Goal: Transaction & Acquisition: Purchase product/service

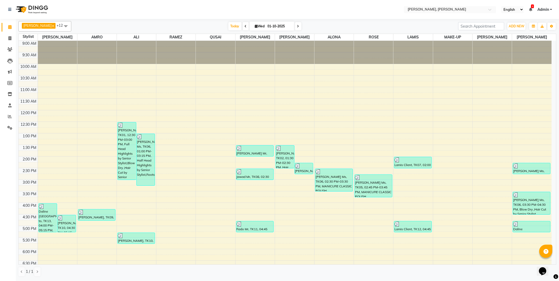
scroll to position [78, 0]
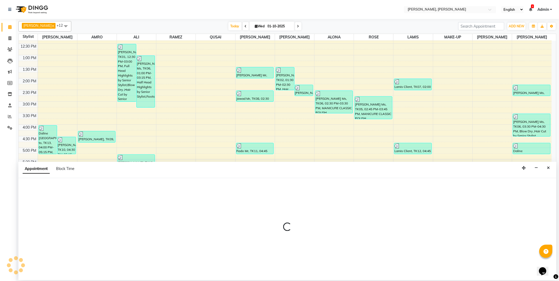
select select "59752"
select select "1095"
select select "tentative"
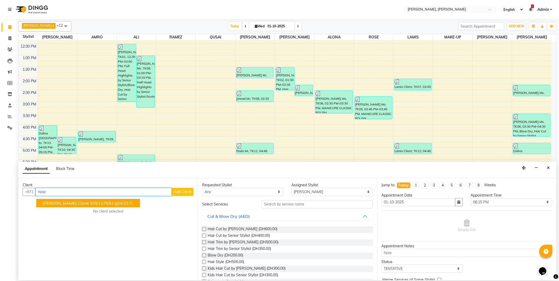
click at [115, 204] on span "(JJW227)" at bounding box center [124, 202] width 18 height 5
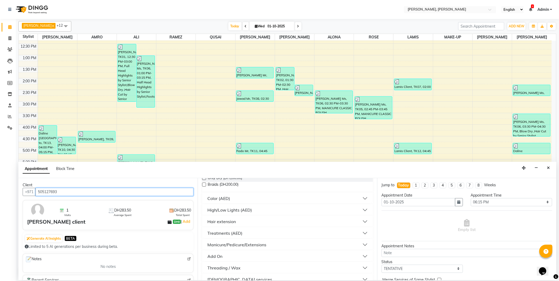
scroll to position [174, 0]
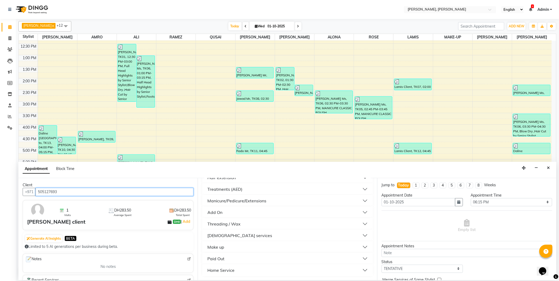
type input "505127693"
click at [221, 236] on div "[DEMOGRAPHIC_DATA] services" at bounding box center [239, 235] width 65 height 6
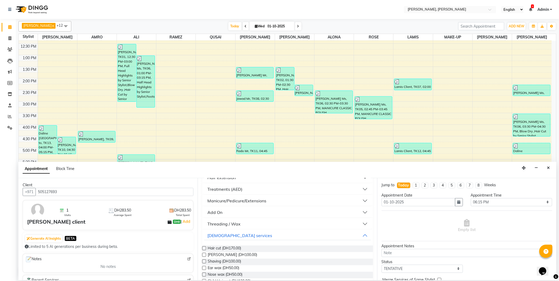
click at [204, 248] on label at bounding box center [204, 248] width 4 height 4
click at [204, 248] on input "checkbox" at bounding box center [203, 248] width 3 height 3
checkbox input "false"
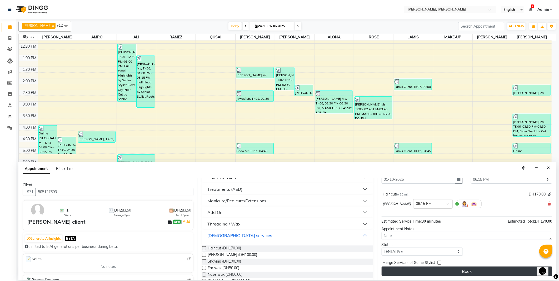
click at [445, 273] on button "Book" at bounding box center [466, 271] width 170 height 9
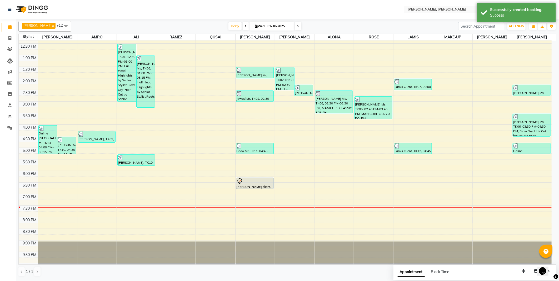
click at [257, 181] on div at bounding box center [255, 181] width 37 height 6
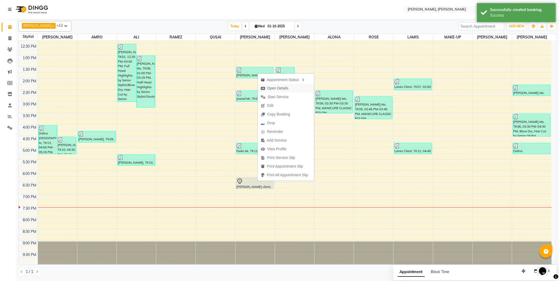
click at [279, 89] on span "Open Details" at bounding box center [277, 89] width 21 height 6
select select "7"
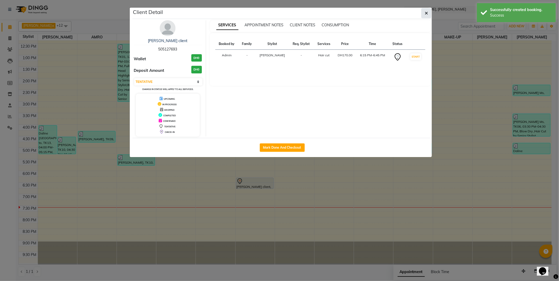
click at [426, 12] on icon "button" at bounding box center [426, 13] width 3 height 4
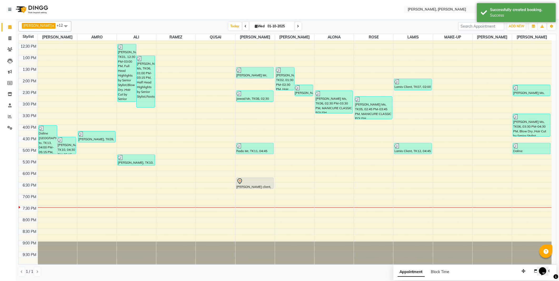
click at [245, 183] on div at bounding box center [255, 181] width 37 height 6
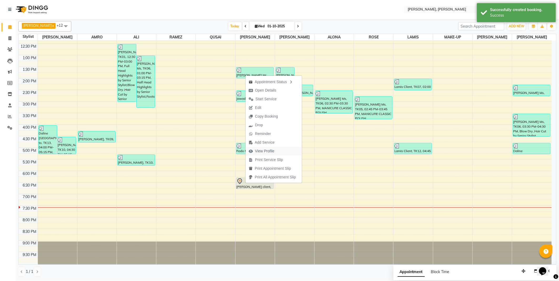
click at [269, 151] on span "View Profile" at bounding box center [264, 151] width 19 height 6
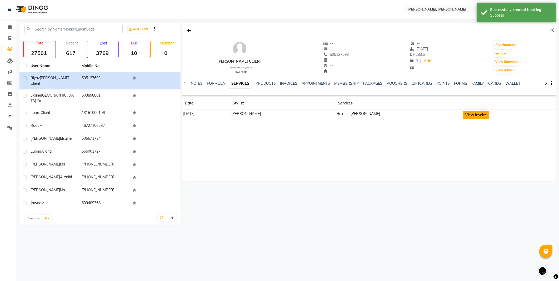
click at [463, 112] on button "View Invoice" at bounding box center [476, 115] width 26 height 8
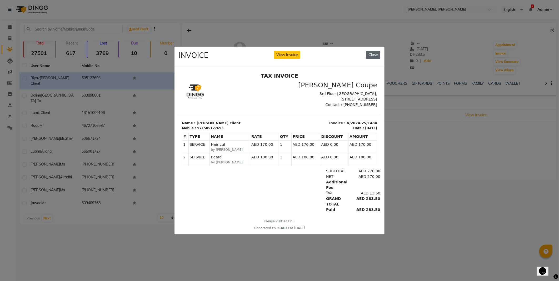
click at [372, 55] on button "Close" at bounding box center [373, 55] width 14 height 8
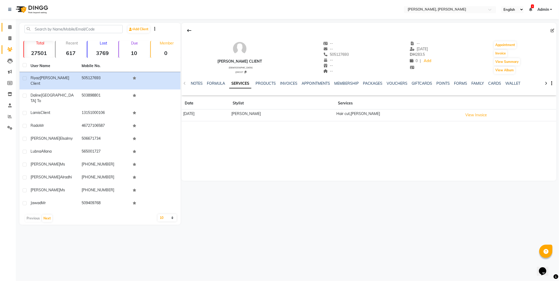
click at [8, 25] on icon at bounding box center [9, 27] width 3 height 4
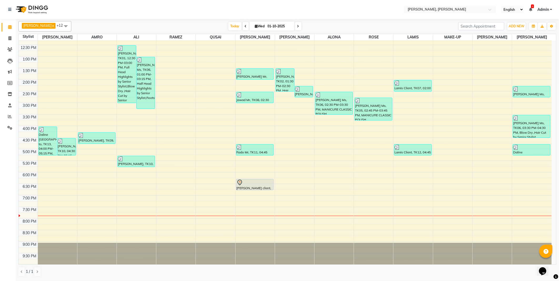
scroll to position [78, 0]
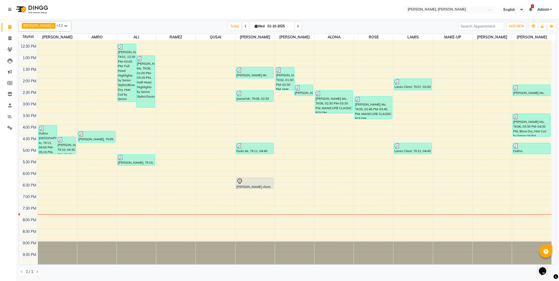
click at [254, 185] on div "[PERSON_NAME] client, TK14, 06:15 PM-06:45 PM, Hair cut" at bounding box center [254, 183] width 37 height 11
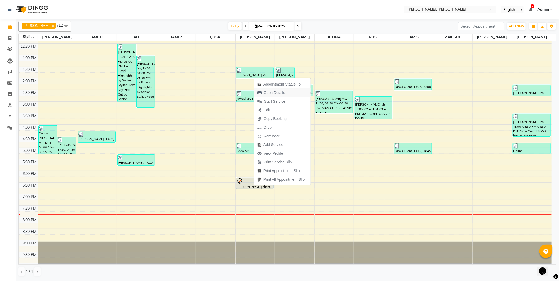
click at [269, 92] on span "Open Details" at bounding box center [274, 93] width 21 height 6
select select "7"
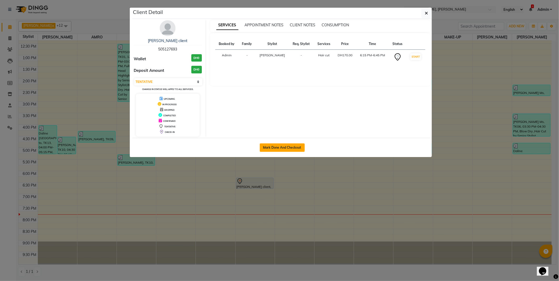
click at [282, 145] on button "Mark Done And Checkout" at bounding box center [282, 147] width 45 height 8
select select "service"
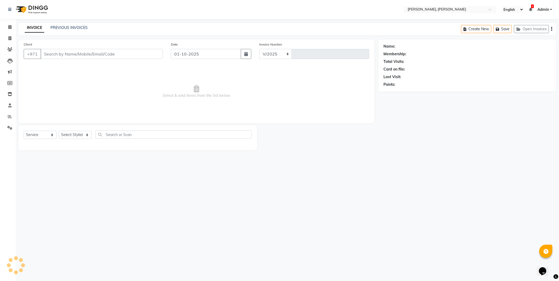
select select "7142"
type input "2761"
type input "505127693"
select select "59752"
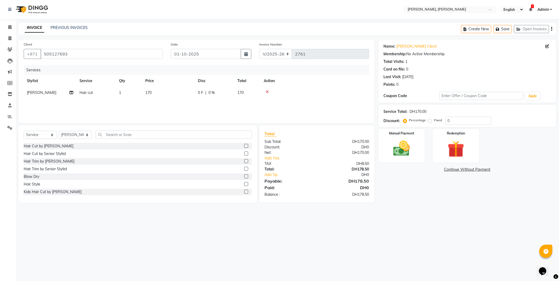
click at [267, 91] on icon at bounding box center [267, 92] width 3 height 4
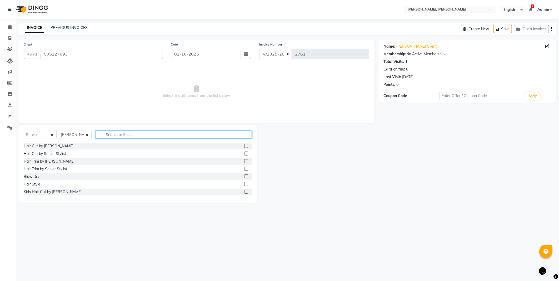
click at [139, 132] on input "text" at bounding box center [174, 134] width 156 height 8
type input "chil"
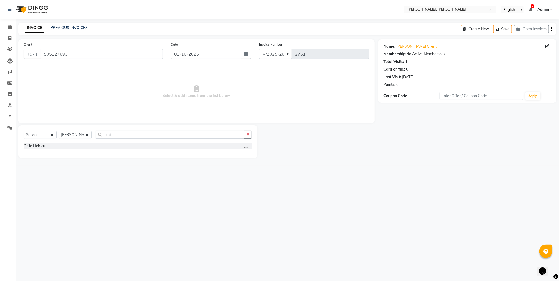
click at [247, 148] on label at bounding box center [246, 146] width 4 height 4
click at [247, 148] on input "checkbox" at bounding box center [245, 145] width 3 height 3
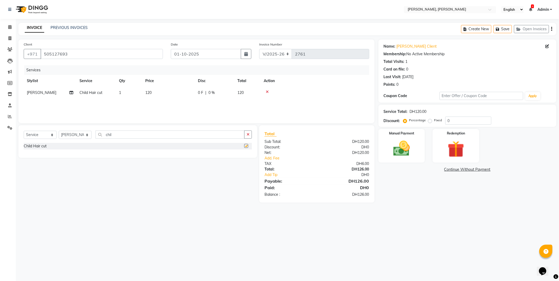
checkbox input "false"
click at [401, 150] on img at bounding box center [402, 149] width 28 height 20
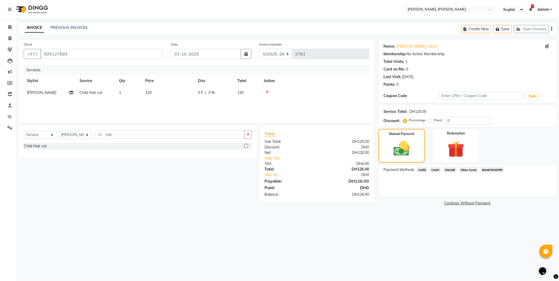
click at [420, 171] on span "CARD" at bounding box center [421, 170] width 11 height 6
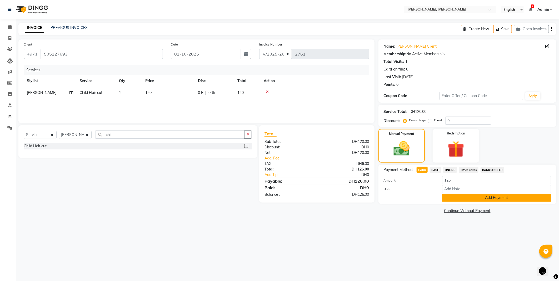
click at [458, 202] on button "Add Payment" at bounding box center [496, 198] width 109 height 8
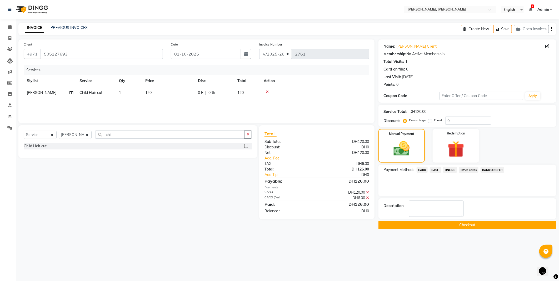
click at [420, 227] on button "Checkout" at bounding box center [467, 225] width 178 height 8
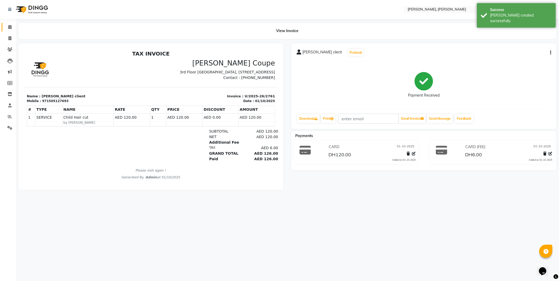
click at [9, 27] on icon at bounding box center [9, 27] width 3 height 4
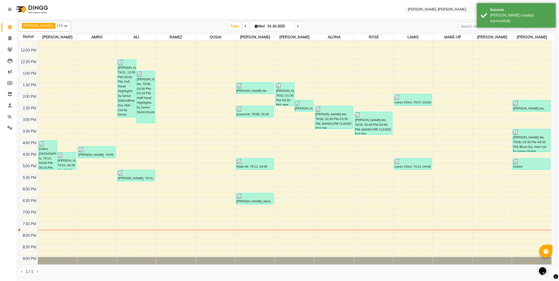
scroll to position [78, 0]
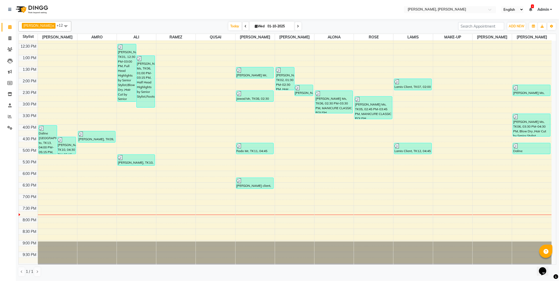
click at [58, 197] on td at bounding box center [295, 197] width 514 height 6
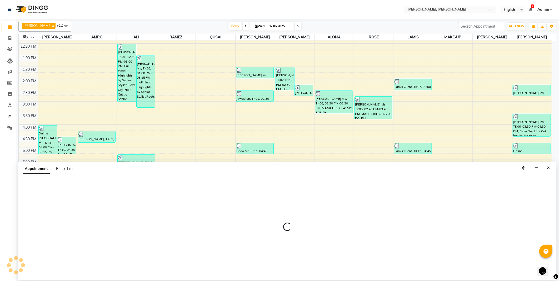
select select "59729"
select select "1140"
select select "tentative"
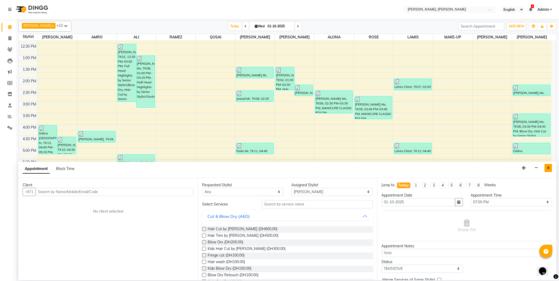
click at [548, 166] on icon "Close" at bounding box center [548, 168] width 3 height 4
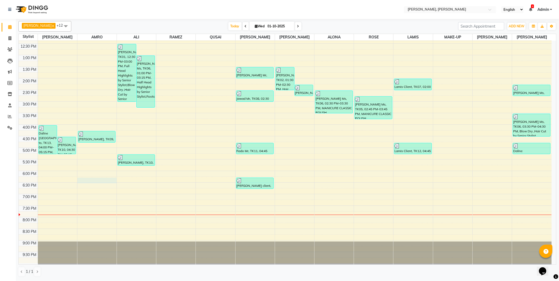
select select "59731"
select select "tentative"
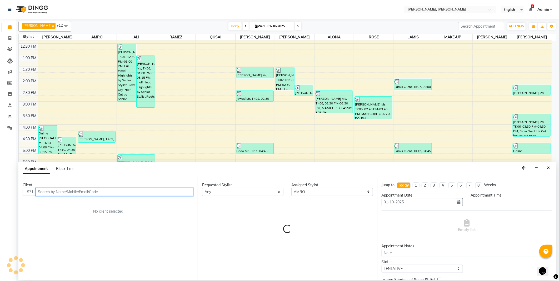
select select "1095"
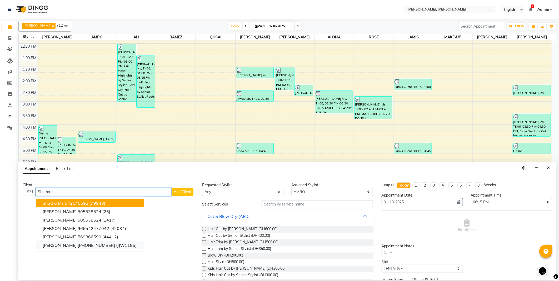
click at [101, 245] on ngb-highlight "[PHONE_NUMBER]" at bounding box center [96, 245] width 37 height 5
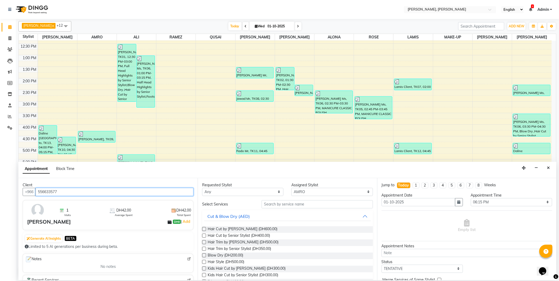
type input "556633577"
click at [226, 189] on select "Any [PERSON_NAME] [PERSON_NAME] ALYA [PERSON_NAME] AMRO [PERSON_NAME] [PERSON_N…" at bounding box center [242, 192] width 81 height 8
click at [204, 255] on label at bounding box center [204, 255] width 4 height 4
click at [204, 255] on input "checkbox" at bounding box center [203, 255] width 3 height 3
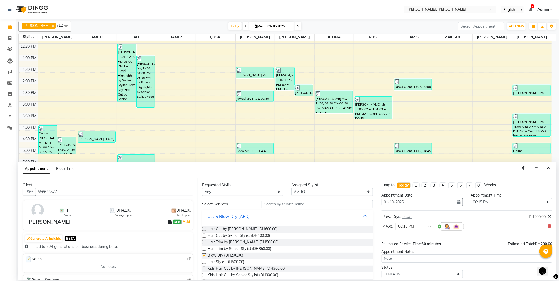
checkbox input "false"
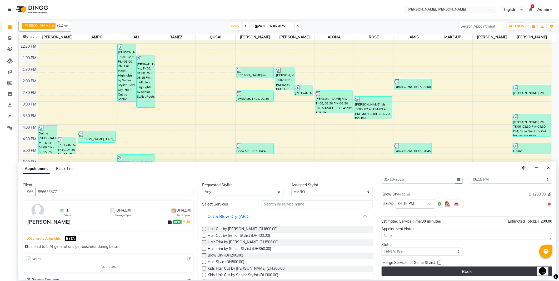
click at [474, 272] on button "Book" at bounding box center [466, 271] width 170 height 9
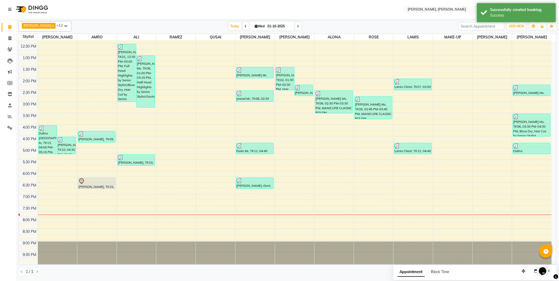
click at [92, 185] on div "[PERSON_NAME], TK15, 06:15 PM-06:45 PM, Blow Dry" at bounding box center [96, 183] width 37 height 11
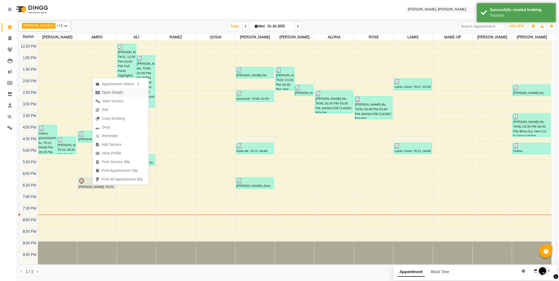
click at [120, 94] on span "Open Details" at bounding box center [112, 93] width 21 height 6
select select "7"
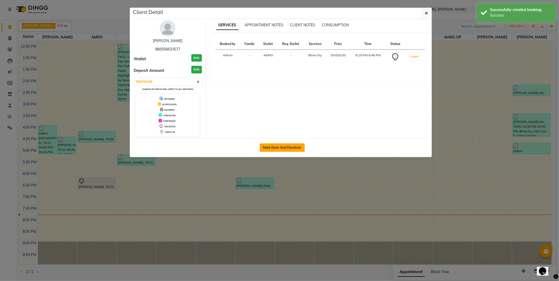
click at [277, 147] on button "Mark Done And Checkout" at bounding box center [282, 147] width 45 height 8
select select "service"
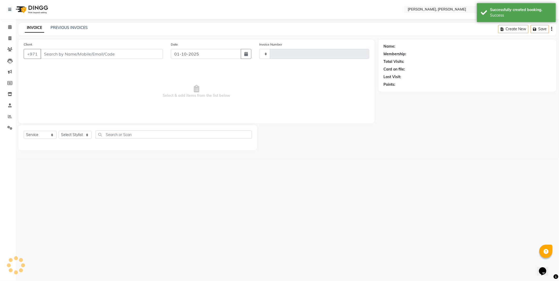
type input "2762"
select select "7142"
type input "966556633577"
select select "59731"
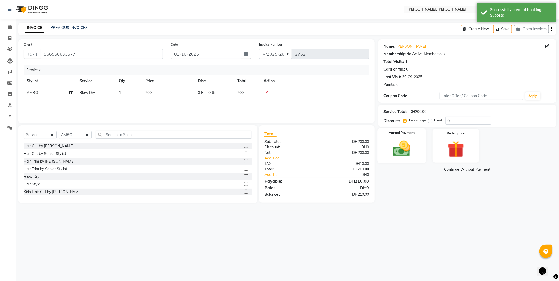
click at [395, 147] on img at bounding box center [402, 149] width 28 height 20
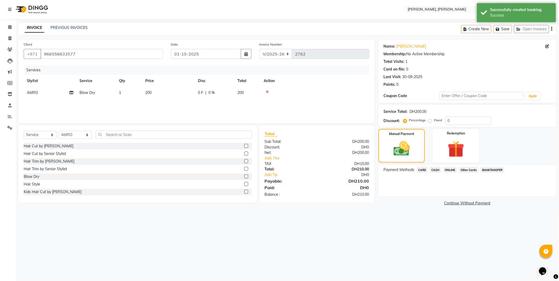
click at [421, 170] on span "CARD" at bounding box center [421, 170] width 11 height 6
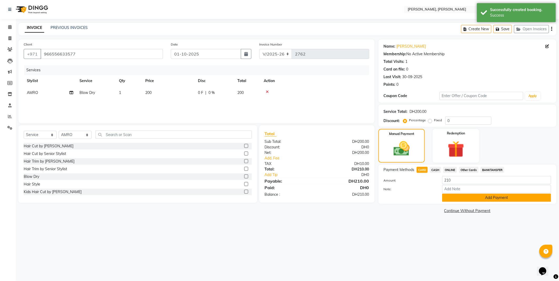
click at [464, 199] on button "Add Payment" at bounding box center [496, 198] width 109 height 8
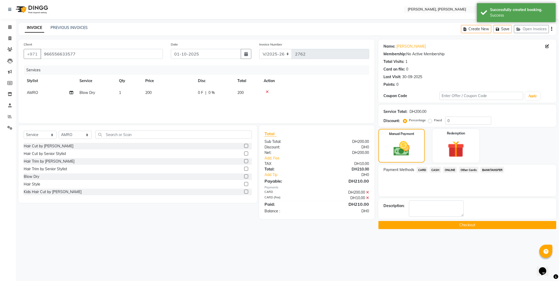
click at [463, 229] on button "Checkout" at bounding box center [467, 225] width 178 height 8
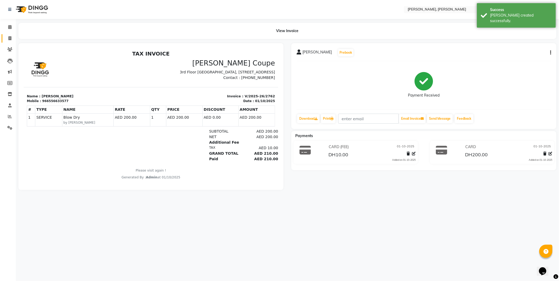
click at [10, 36] on span at bounding box center [9, 39] width 9 height 6
select select "7142"
select select "service"
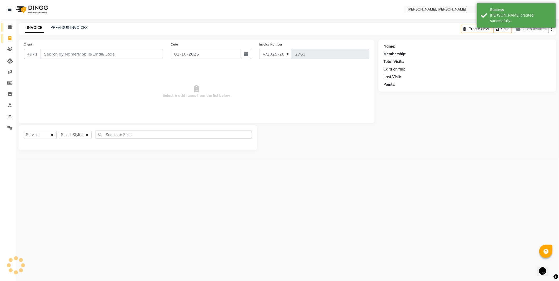
click at [8, 26] on icon at bounding box center [9, 27] width 3 height 4
